Goal: Task Accomplishment & Management: Manage account settings

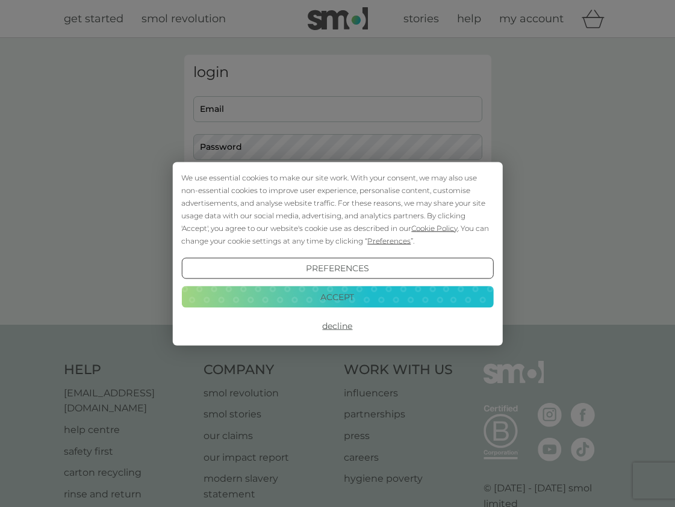
click at [342, 293] on button "Accept" at bounding box center [337, 297] width 312 height 22
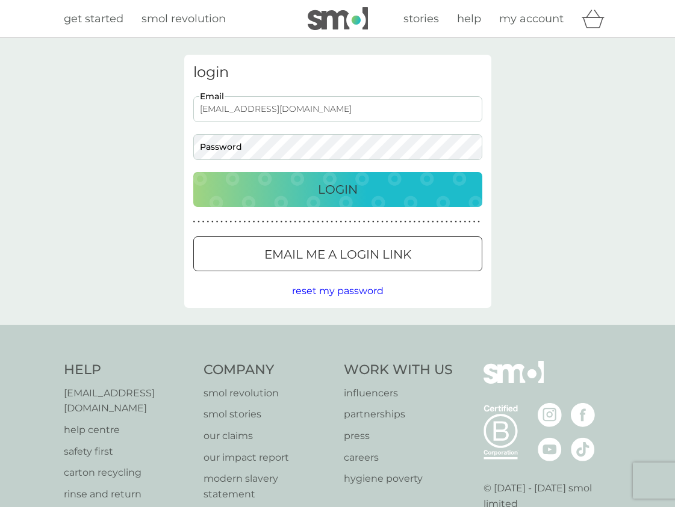
click at [334, 112] on input "[EMAIL_ADDRESS][DOMAIN_NAME]" at bounding box center [337, 109] width 289 height 26
drag, startPoint x: 285, startPoint y: 107, endPoint x: 87, endPoint y: 81, distance: 199.6
click at [87, 81] on div "login [EMAIL_ADDRESS][DOMAIN_NAME] Email Password Login ● ● ● ● ● ● ● ● ● ● ● ●…" at bounding box center [337, 181] width 675 height 287
type input "[EMAIL_ADDRESS][PERSON_NAME][DOMAIN_NAME]"
click at [314, 187] on div "Login" at bounding box center [337, 189] width 265 height 19
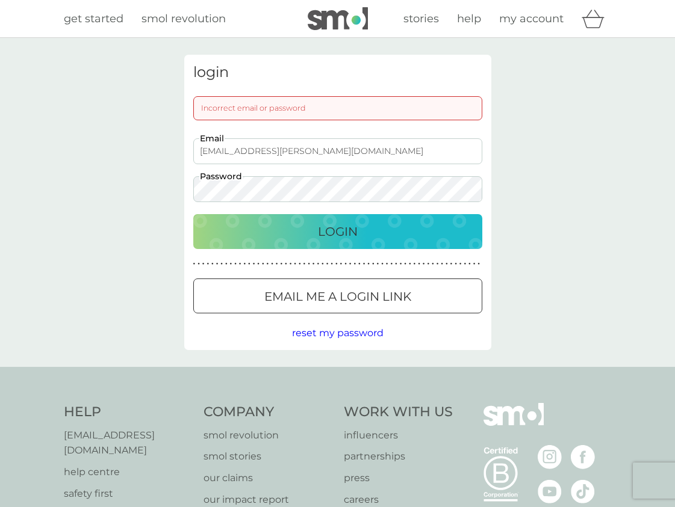
click at [333, 304] on p "Email me a login link" at bounding box center [337, 296] width 147 height 19
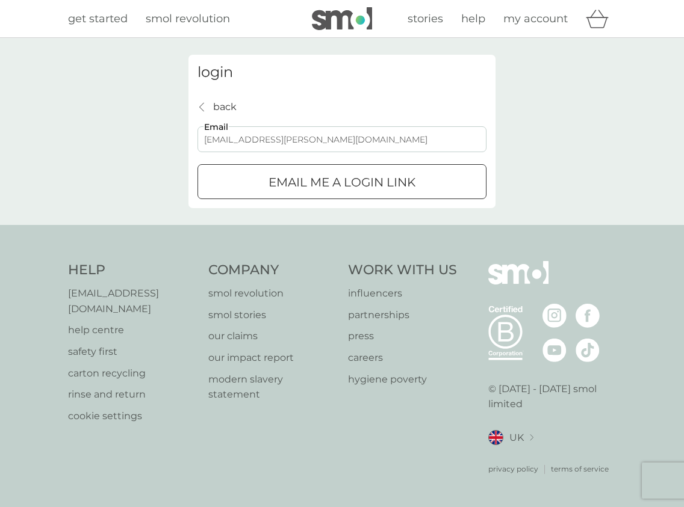
type input "victoria@traynor.co.uk"
click at [351, 185] on div "submit" at bounding box center [341, 182] width 43 height 13
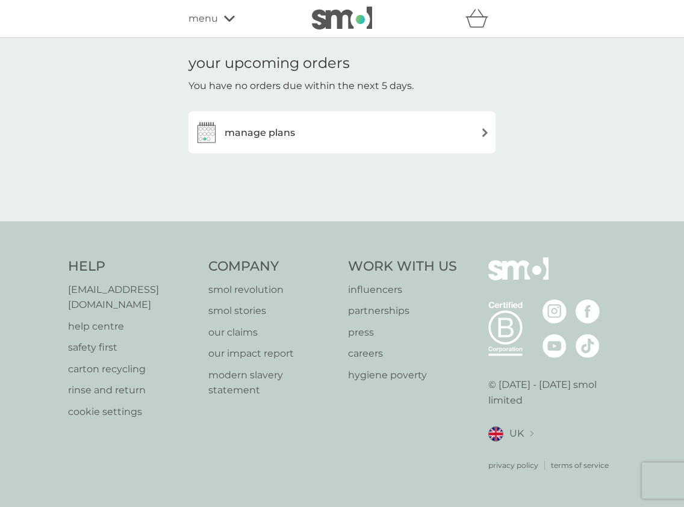
click at [286, 130] on h3 "manage plans" at bounding box center [259, 133] width 70 height 16
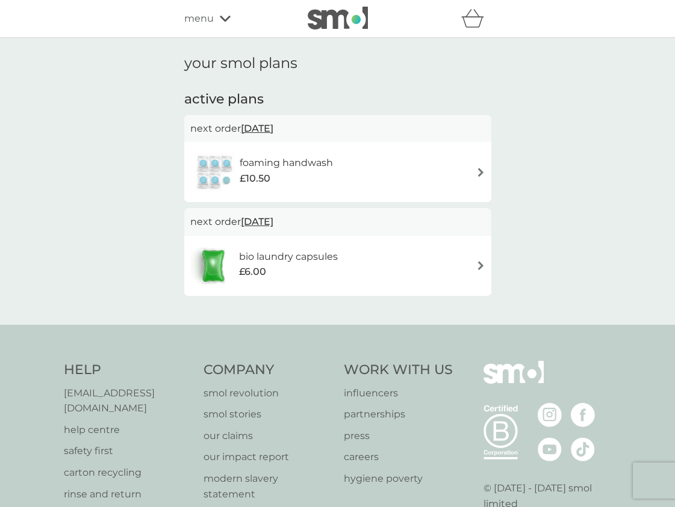
click at [424, 253] on div "bio laundry capsules £6.00" at bounding box center [337, 266] width 295 height 42
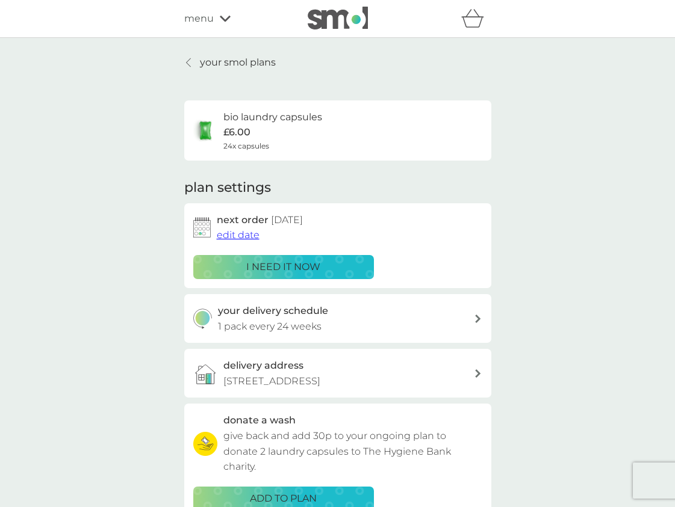
scroll to position [149, 0]
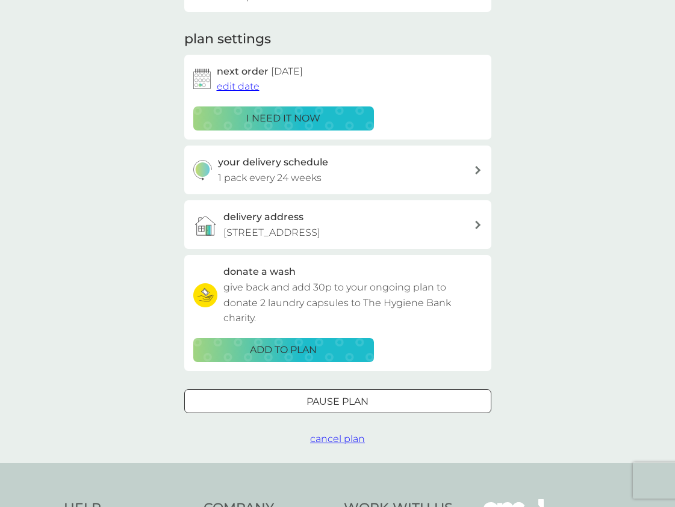
click at [338, 433] on span "cancel plan" at bounding box center [337, 438] width 55 height 11
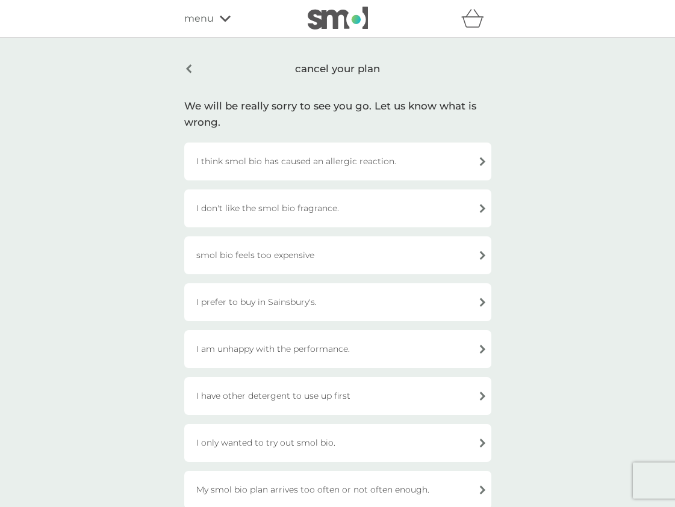
click at [446, 206] on div "I don't like the smol bio fragrance." at bounding box center [337, 209] width 307 height 38
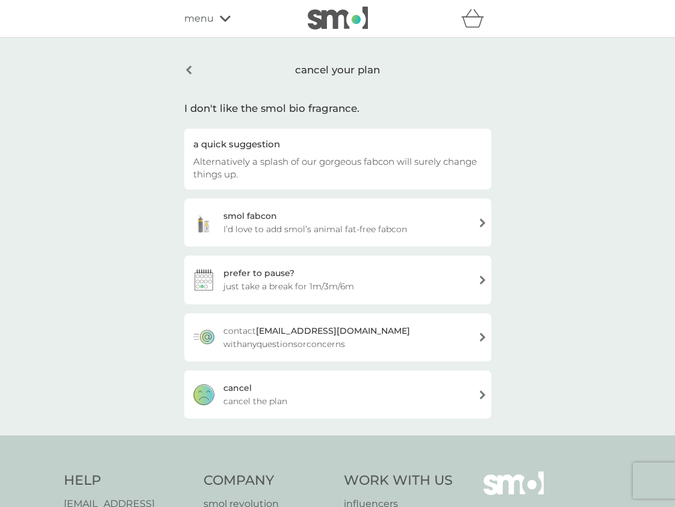
click at [447, 398] on div "[PERSON_NAME] the plan" at bounding box center [337, 395] width 307 height 48
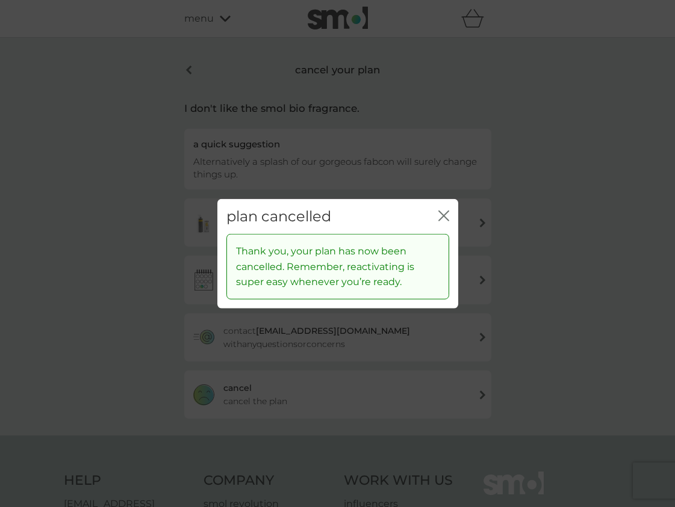
click at [442, 213] on icon "close" at bounding box center [443, 215] width 11 height 11
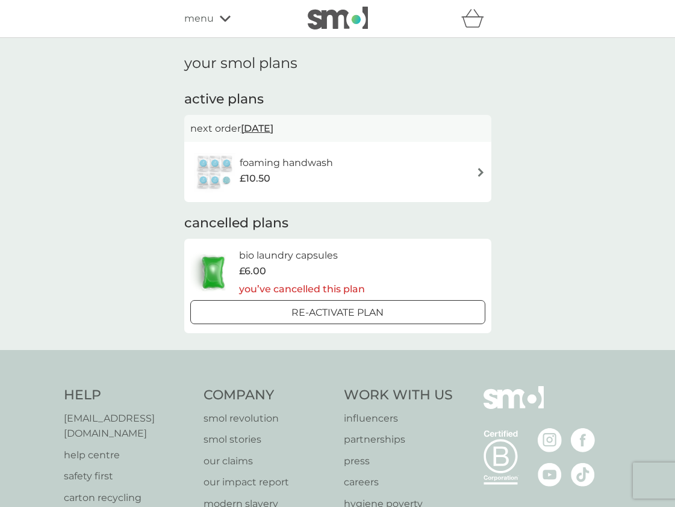
click at [372, 173] on div "foaming handwash £10.50" at bounding box center [337, 172] width 295 height 42
